Goal: Task Accomplishment & Management: Complete application form

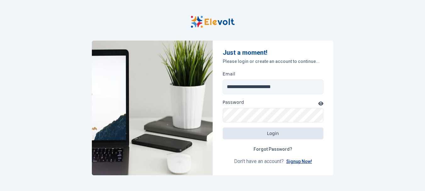
click at [288, 159] on link "Signup Now!" at bounding box center [299, 161] width 26 height 5
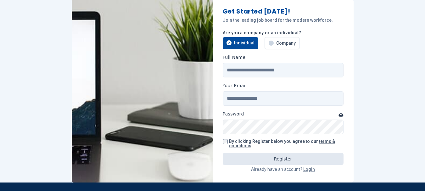
scroll to position [28, 0]
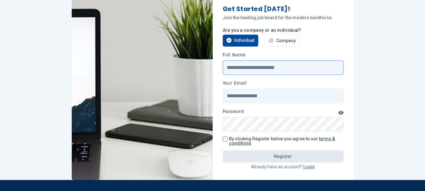
click at [242, 67] on input "Full Name" at bounding box center [282, 67] width 121 height 14
type input "*"
type input "**********"
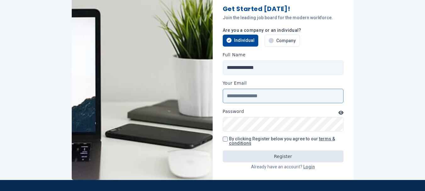
click at [243, 94] on input "Your Email" at bounding box center [282, 96] width 121 height 14
type input "**********"
click at [340, 111] on icon "button" at bounding box center [340, 113] width 5 height 4
click at [340, 111] on icon "button" at bounding box center [340, 112] width 6 height 4
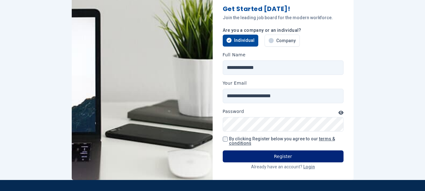
click at [254, 161] on button "Register" at bounding box center [282, 156] width 121 height 12
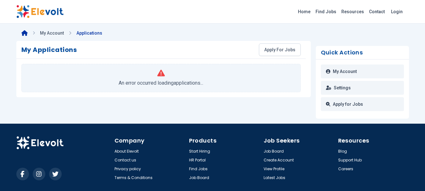
click at [27, 34] on icon at bounding box center [24, 33] width 6 height 6
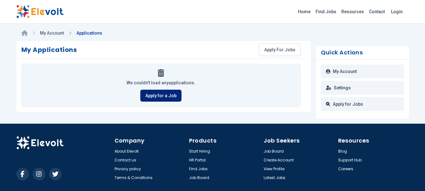
click at [167, 97] on link "Apply for a Job" at bounding box center [160, 96] width 41 height 12
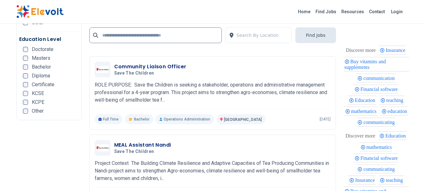
scroll to position [1470, 0]
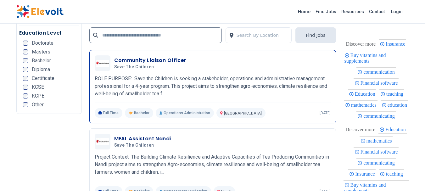
click at [142, 81] on p "ROLE PURPOSE: Save the Children is seeking a stakeholder, operations and admini…" at bounding box center [213, 86] width 236 height 23
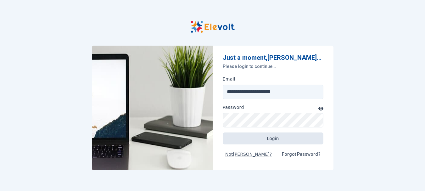
click at [321, 108] on icon "button" at bounding box center [320, 108] width 5 height 4
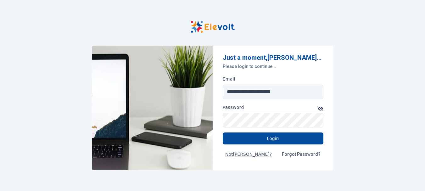
click at [321, 108] on icon "button" at bounding box center [320, 108] width 6 height 4
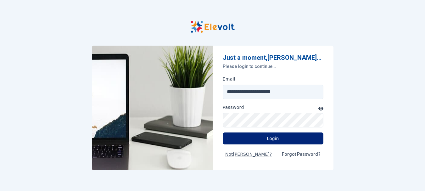
click at [267, 141] on button "Login" at bounding box center [272, 138] width 101 height 12
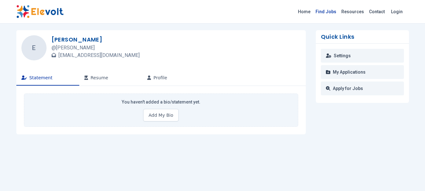
click at [327, 12] on link "Find Jobs" at bounding box center [326, 12] width 26 height 10
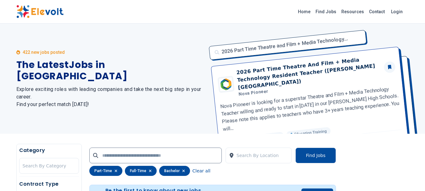
click at [115, 172] on icon "button" at bounding box center [115, 171] width 3 height 4
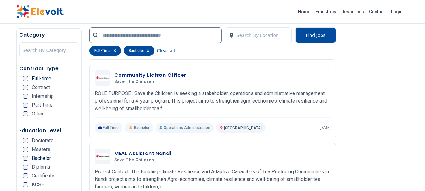
scroll to position [1108, 0]
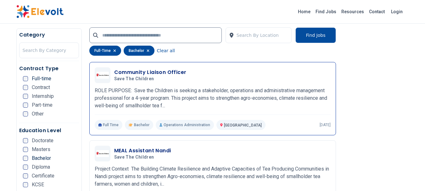
click at [114, 72] on h3 "Community Liaison Officer" at bounding box center [150, 73] width 72 height 8
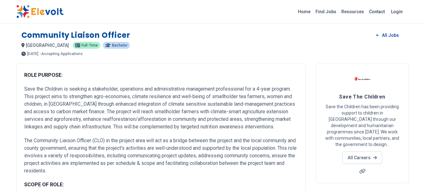
click at [392, 36] on link "All Jobs" at bounding box center [387, 34] width 32 height 9
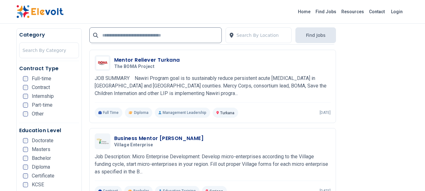
scroll to position [1108, 0]
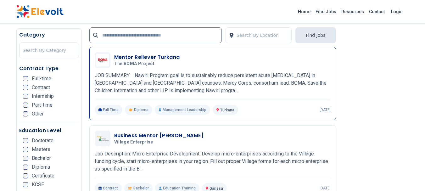
click at [170, 84] on p "JOB SUMMARY Nawiri Program goal is to sustainably reduce persistent acute malnu…" at bounding box center [213, 83] width 236 height 23
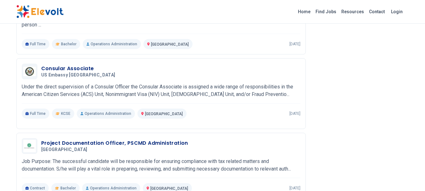
scroll to position [1191, 0]
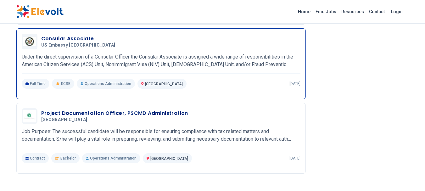
click at [77, 42] on span "US Embassy [GEOGRAPHIC_DATA]" at bounding box center [78, 45] width 74 height 6
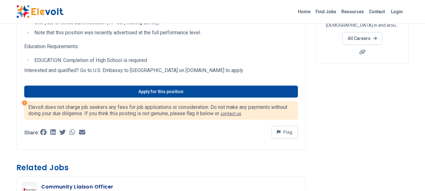
scroll to position [142, 0]
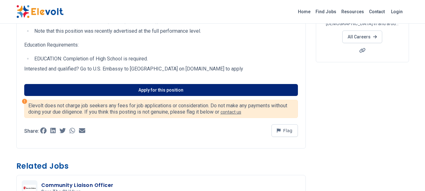
click at [155, 94] on link "Apply for this position" at bounding box center [160, 90] width 273 height 12
click at [123, 88] on link "Apply for this position" at bounding box center [160, 90] width 273 height 12
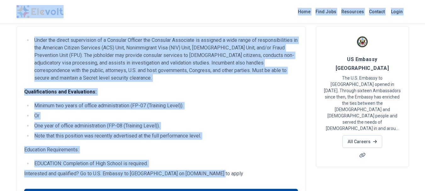
scroll to position [0, 0]
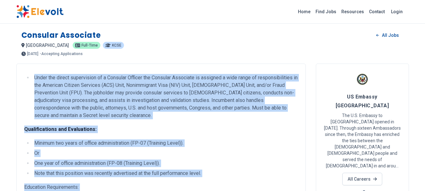
drag, startPoint x: 210, startPoint y: 68, endPoint x: 34, endPoint y: 78, distance: 175.9
click at [34, 78] on div "Under the direct supervision of a Consular Officer the Consular Associate is as…" at bounding box center [160, 176] width 289 height 227
copy div "Lorem ips dolors ametconsect ad e Seddoeiu Tempori utl Etdolore Magnaaliq en ad…"
